Goal: Find specific page/section: Find specific page/section

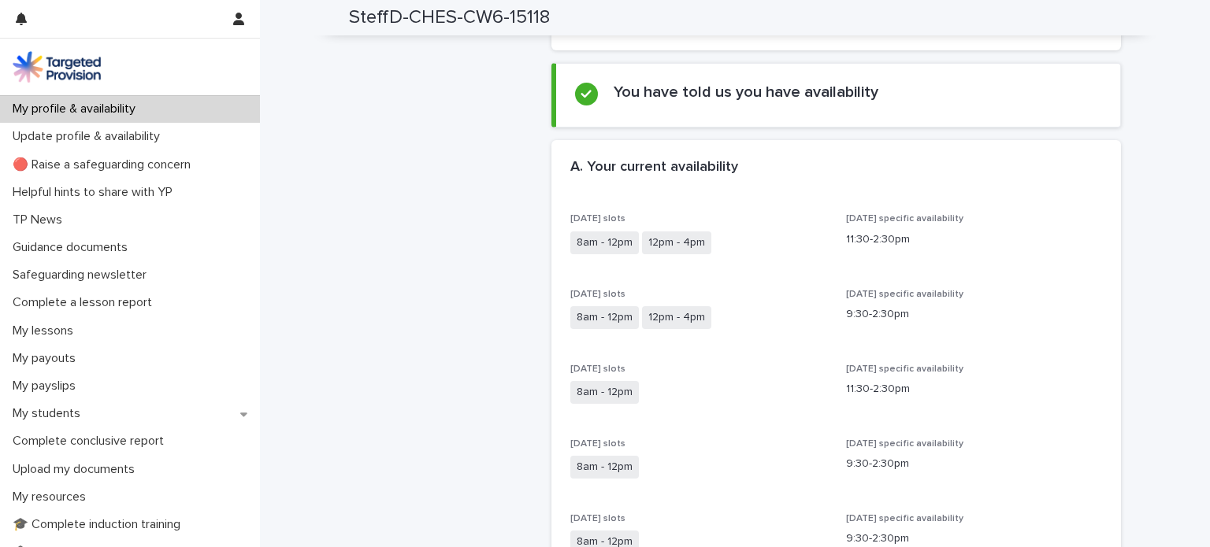
scroll to position [264, 0]
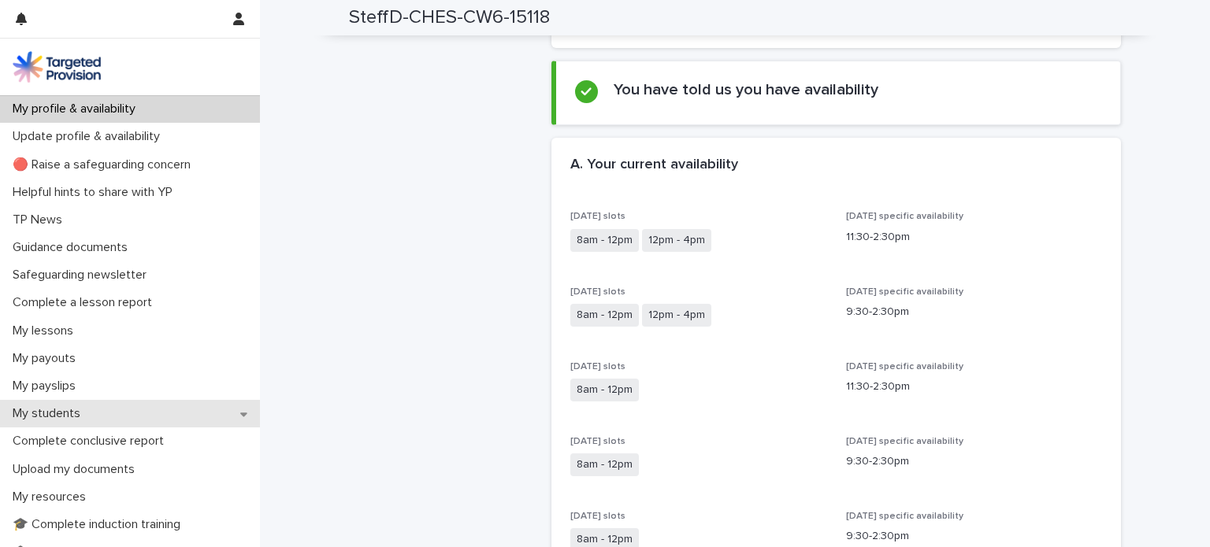
click at [244, 416] on icon at bounding box center [243, 414] width 7 height 11
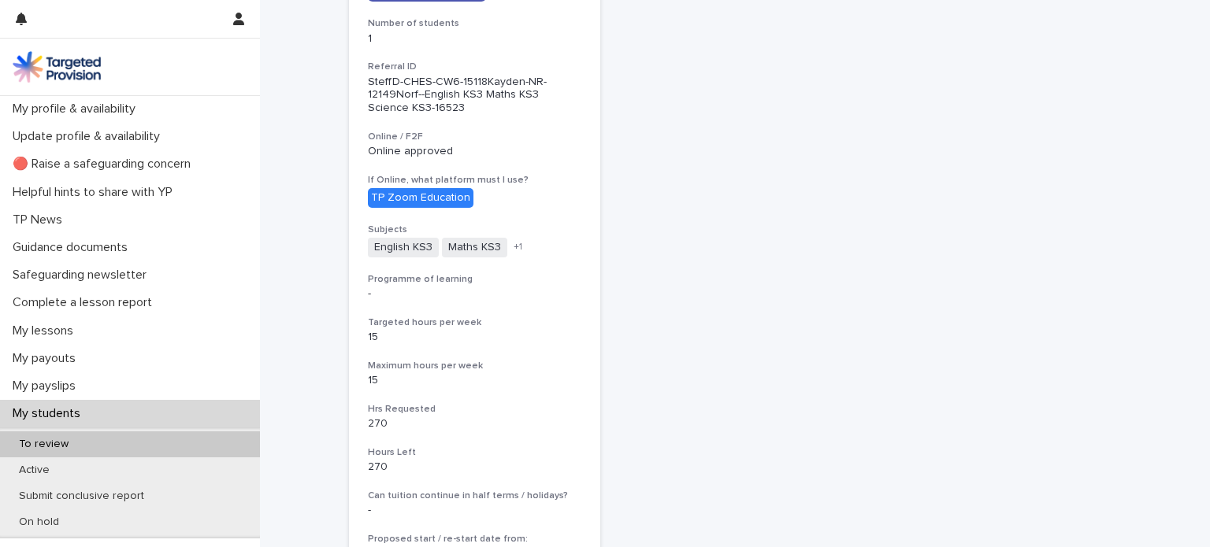
scroll to position [312, 0]
click at [417, 56] on div "Kayden Selfridge View more details Number of students 1 Referral ID SteffD-CHES…" at bounding box center [474, 338] width 251 height 830
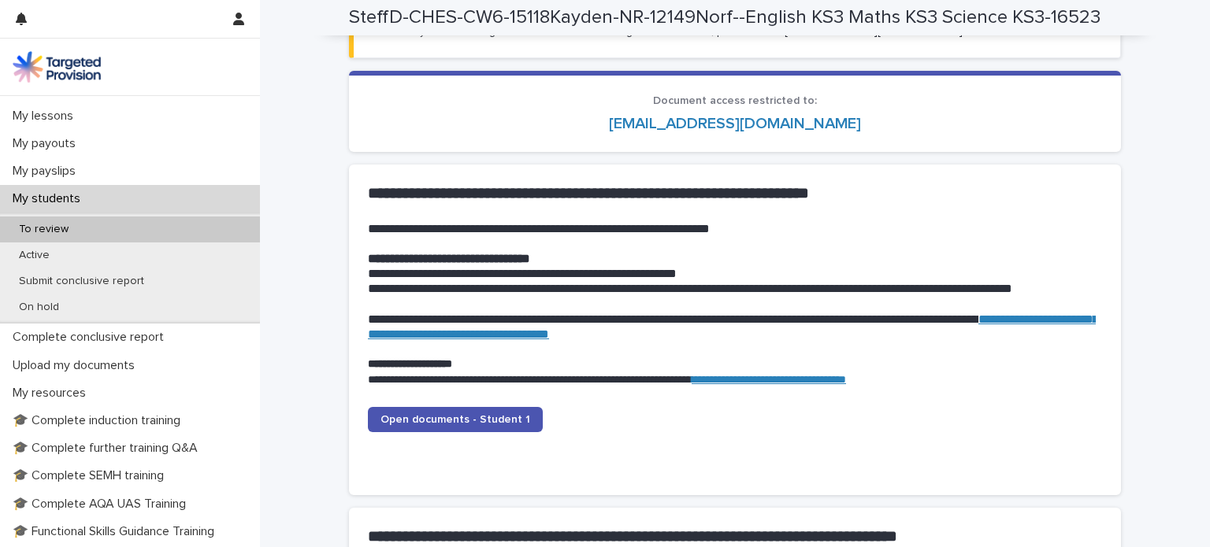
scroll to position [1486, 0]
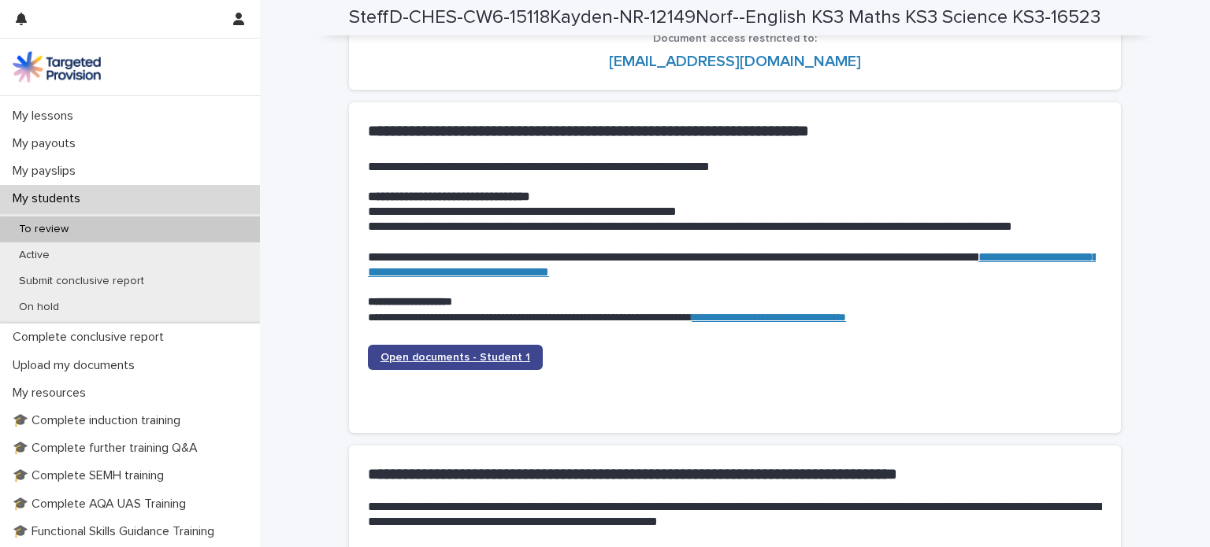
click at [477, 348] on link "Open documents - Student 1" at bounding box center [455, 357] width 175 height 25
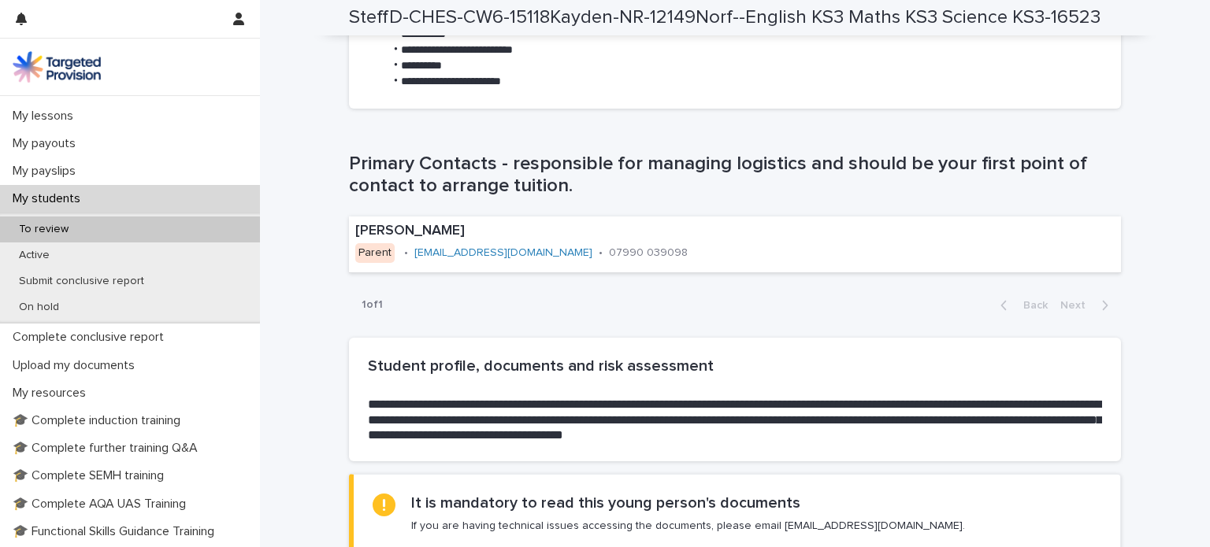
scroll to position [929, 0]
